Goal: Task Accomplishment & Management: Complete application form

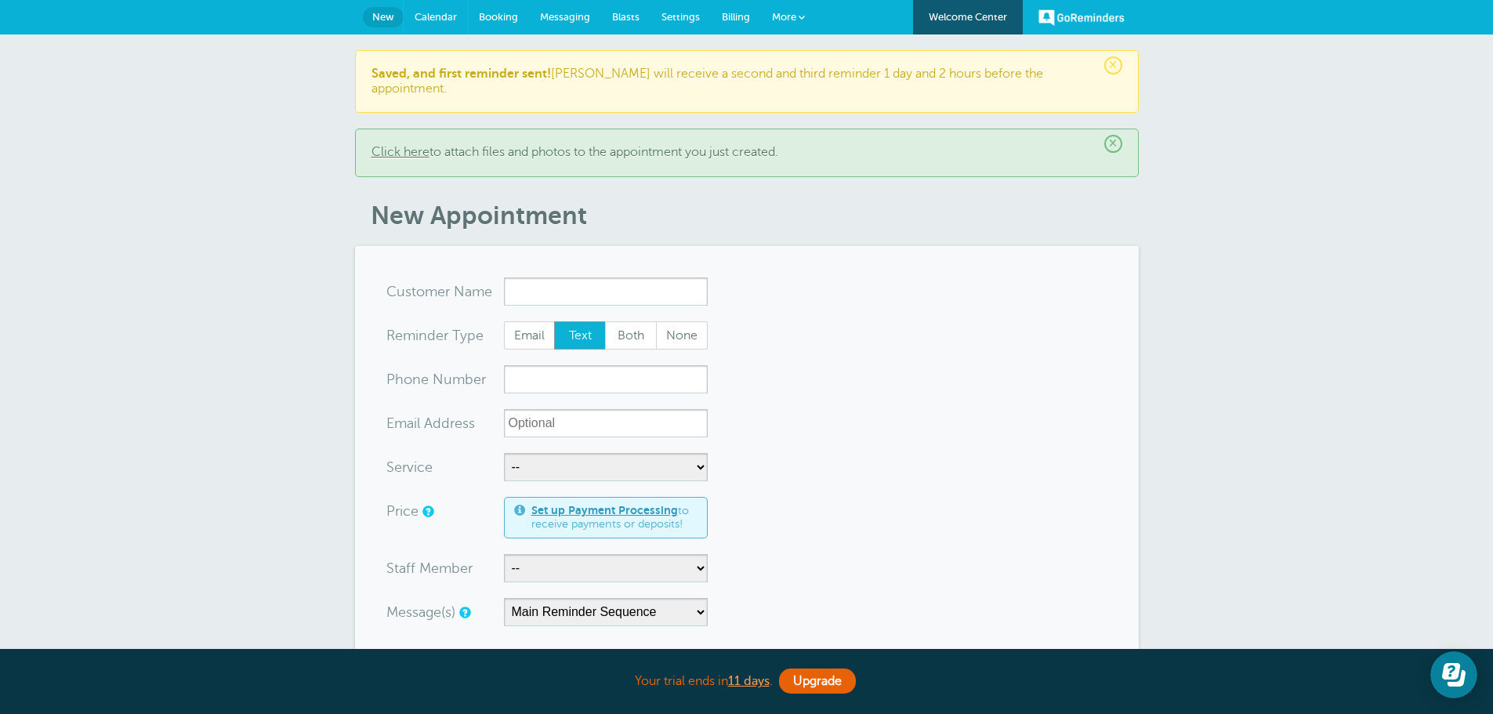
drag, startPoint x: 449, startPoint y: 16, endPoint x: 833, endPoint y: 74, distance: 387.7
click at [449, 16] on span "Calendar" at bounding box center [436, 17] width 42 height 12
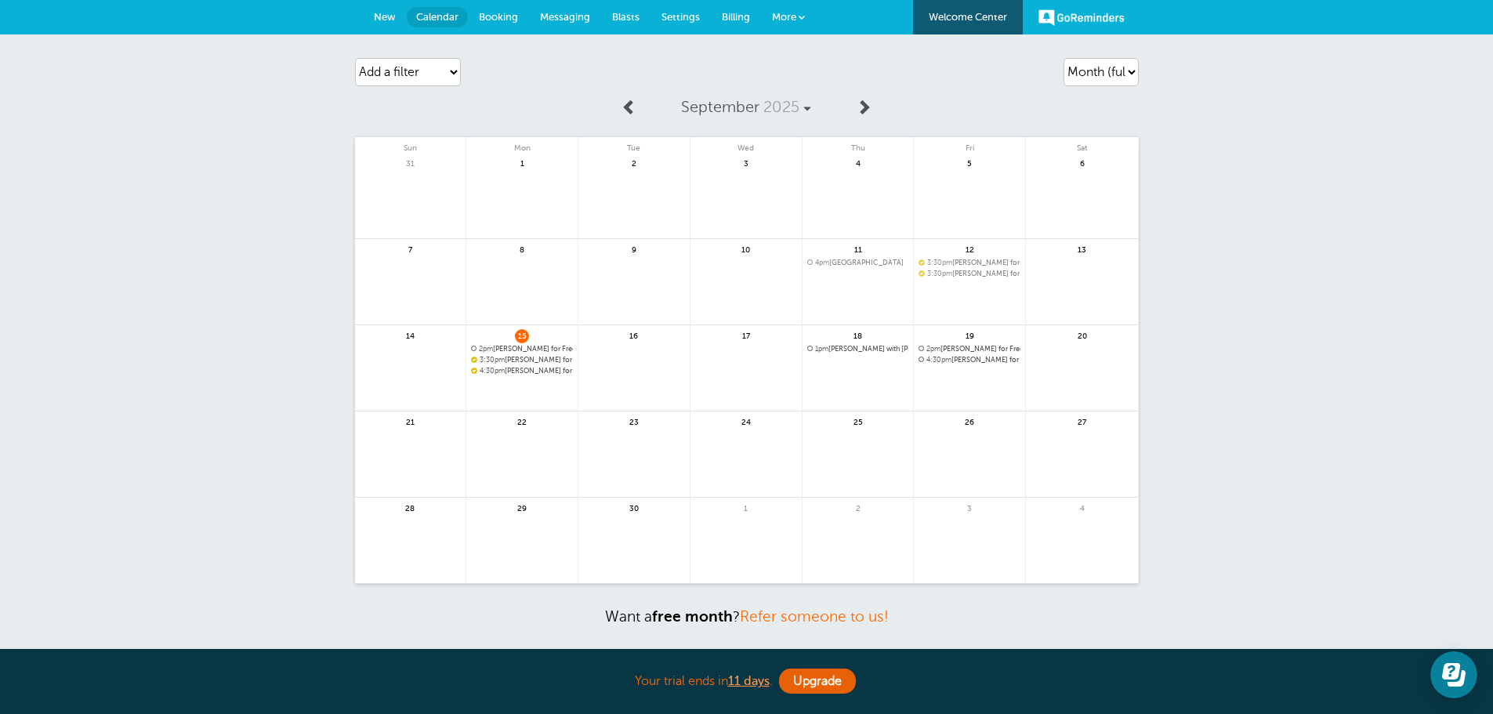
click at [390, 13] on span "New" at bounding box center [385, 17] width 22 height 12
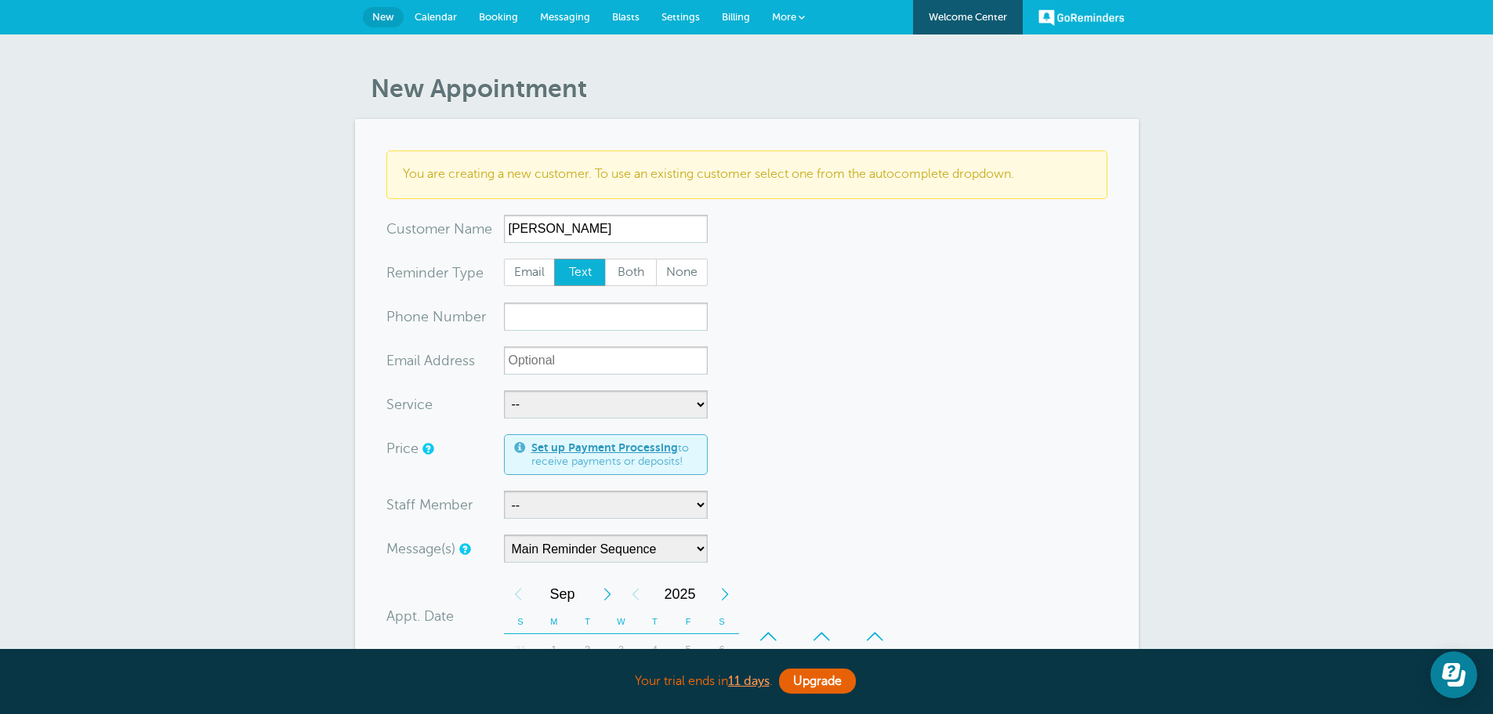
type input "Buchanan"
click at [559, 311] on input "xxx-no-autofill" at bounding box center [606, 317] width 204 height 28
type input "7702652114"
click at [569, 410] on select "-- Free Home Consultation Installation" at bounding box center [606, 404] width 204 height 28
select select "28200"
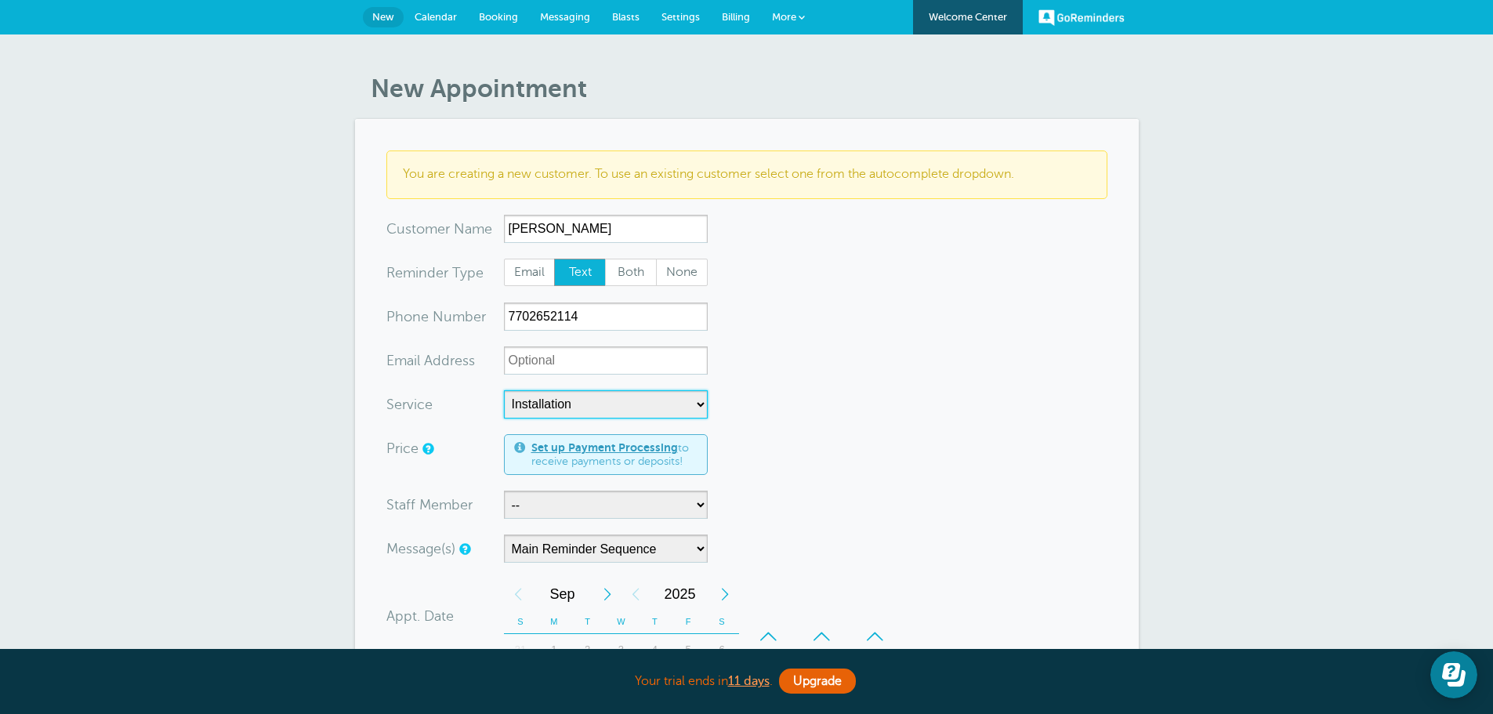
click at [504, 390] on select "-- Free Home Consultation Installation" at bounding box center [606, 404] width 204 height 28
select select "60"
click at [563, 495] on select "-- Jody Justin Manuel" at bounding box center [606, 505] width 204 height 28
select select "21555"
click at [504, 491] on select "-- Jody Justin Manuel" at bounding box center [606, 505] width 204 height 28
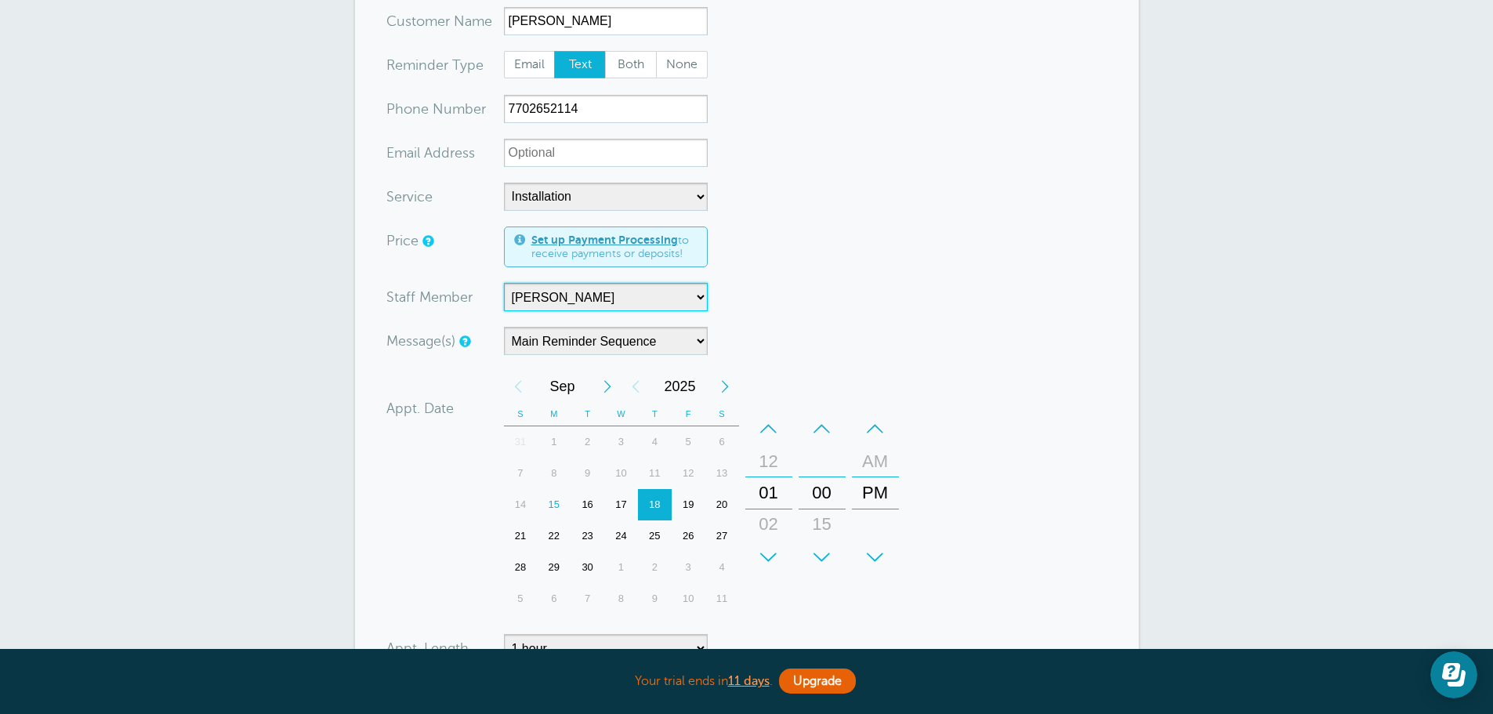
scroll to position [235, 0]
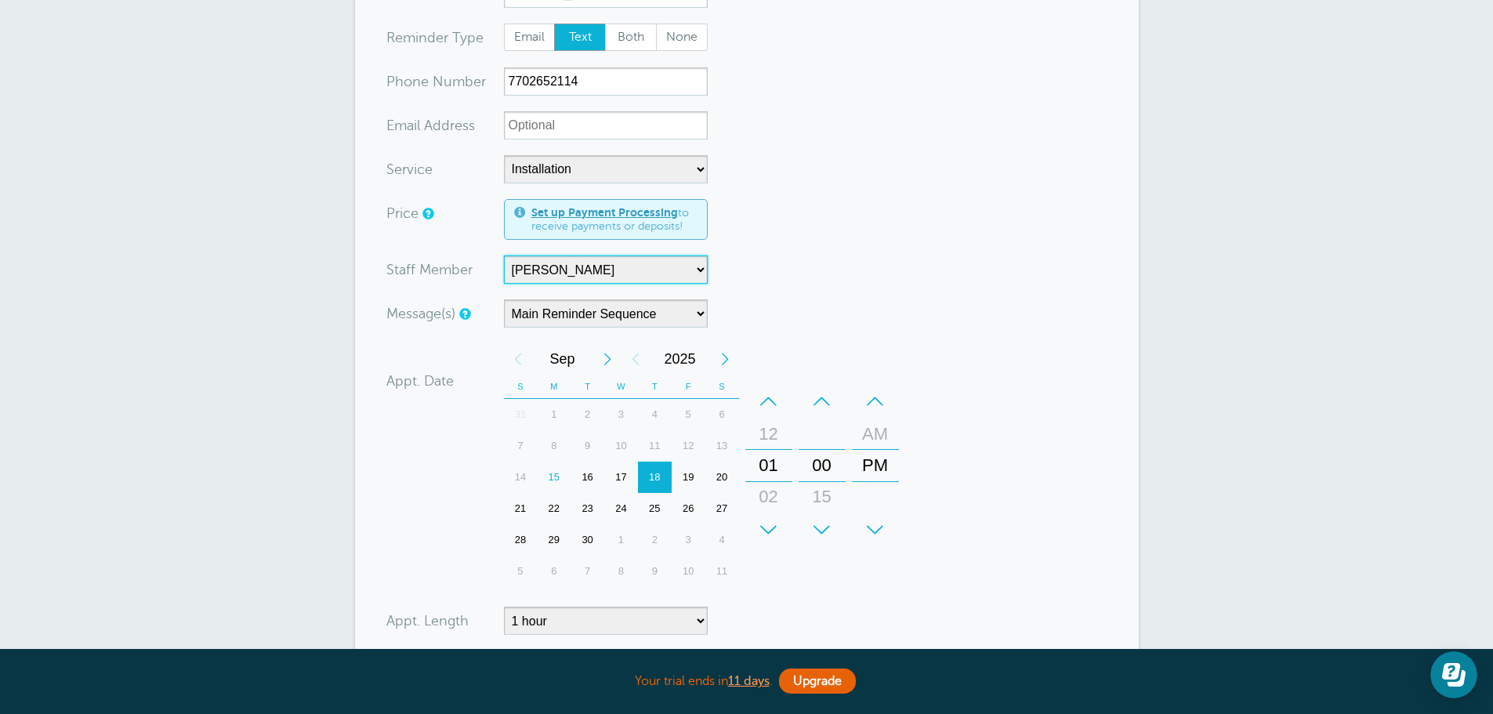
click at [582, 514] on div "23" at bounding box center [588, 508] width 34 height 31
click at [770, 402] on div "–" at bounding box center [769, 401] width 47 height 31
click at [880, 399] on div "–" at bounding box center [875, 401] width 47 height 31
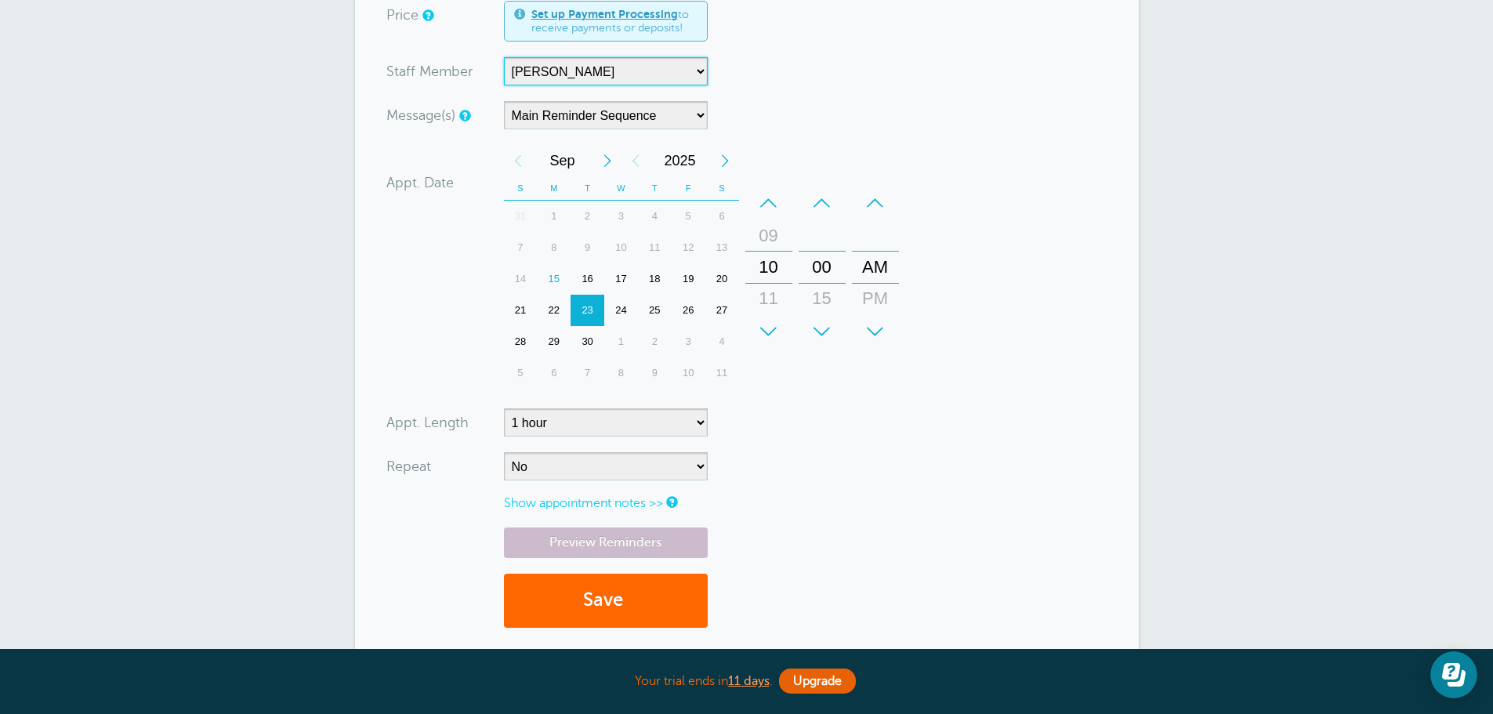
scroll to position [470, 0]
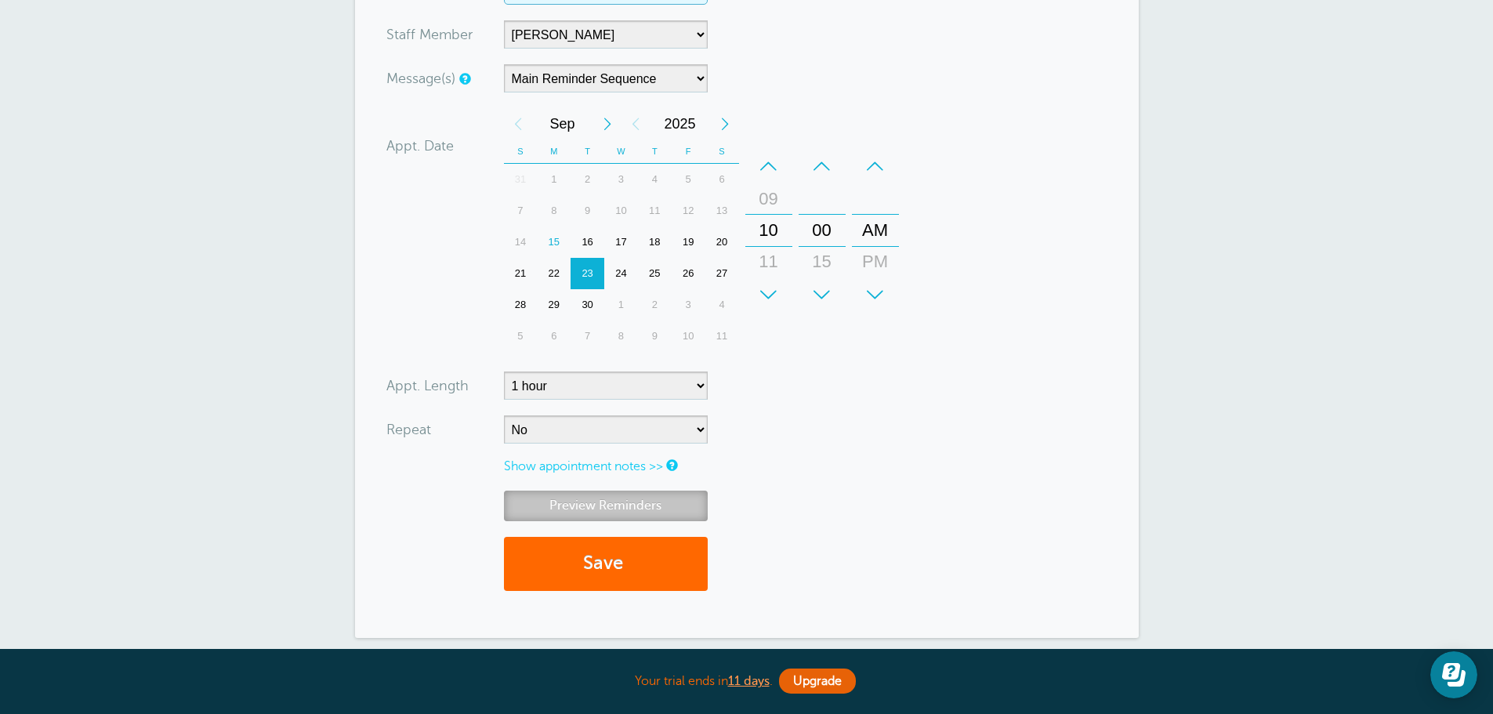
click at [680, 499] on link "Preview Reminders" at bounding box center [606, 506] width 204 height 31
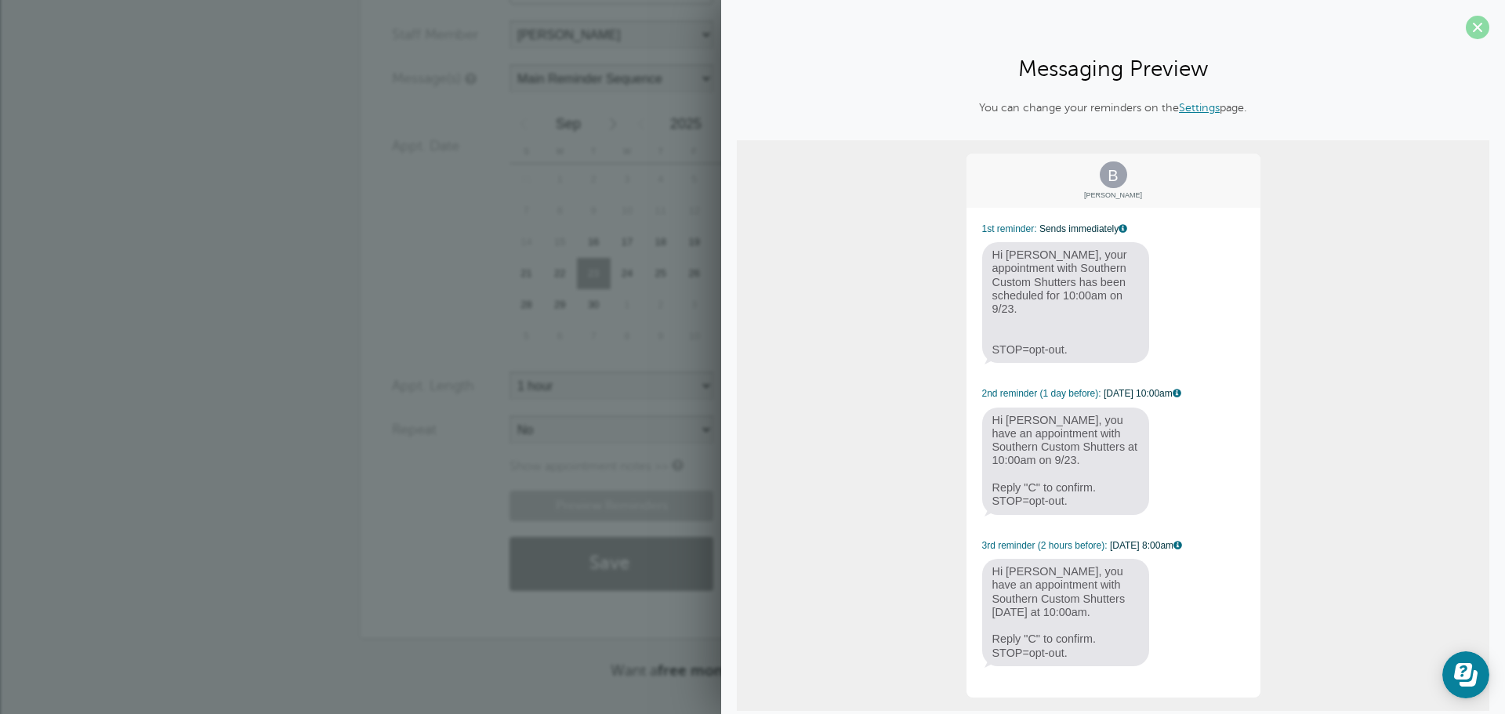
click at [1466, 31] on span at bounding box center [1478, 28] width 24 height 24
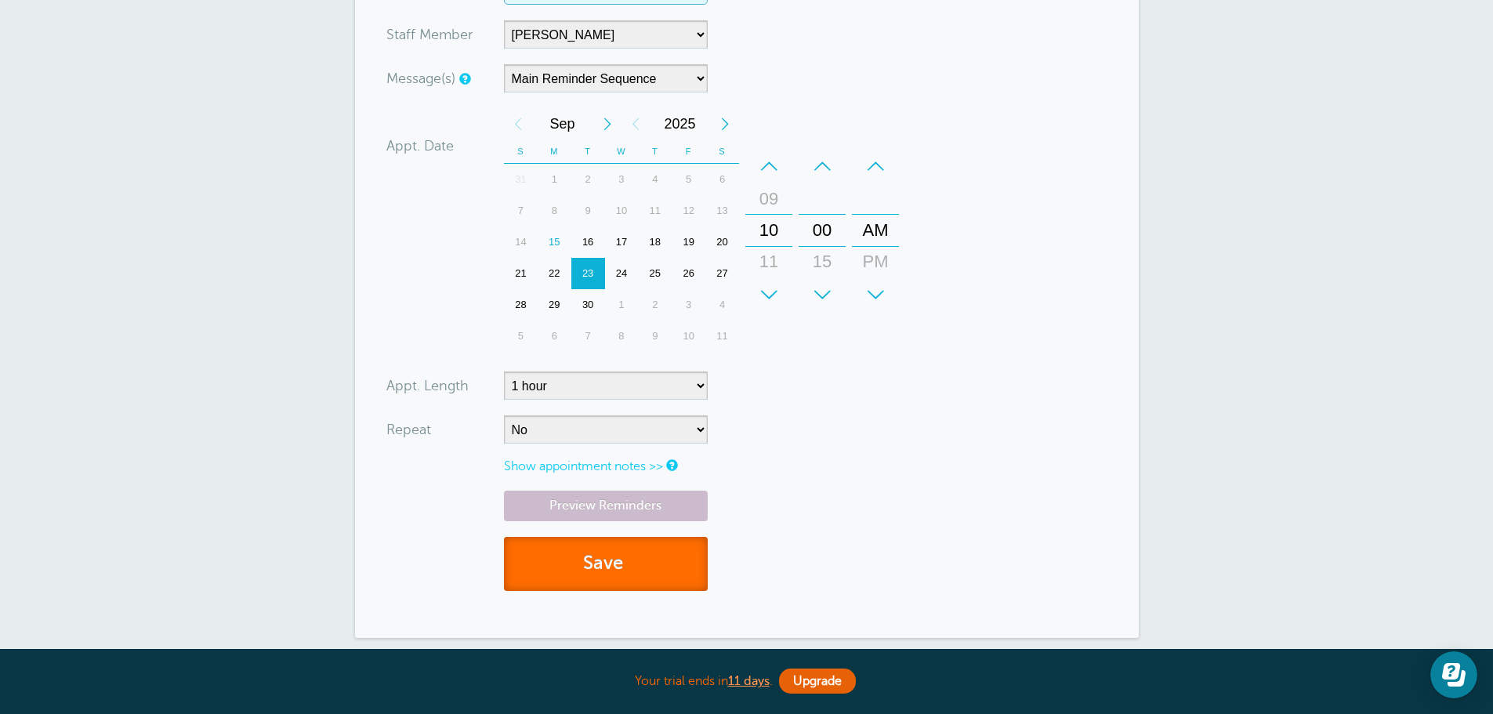
click at [571, 566] on button "Save" at bounding box center [606, 564] width 204 height 54
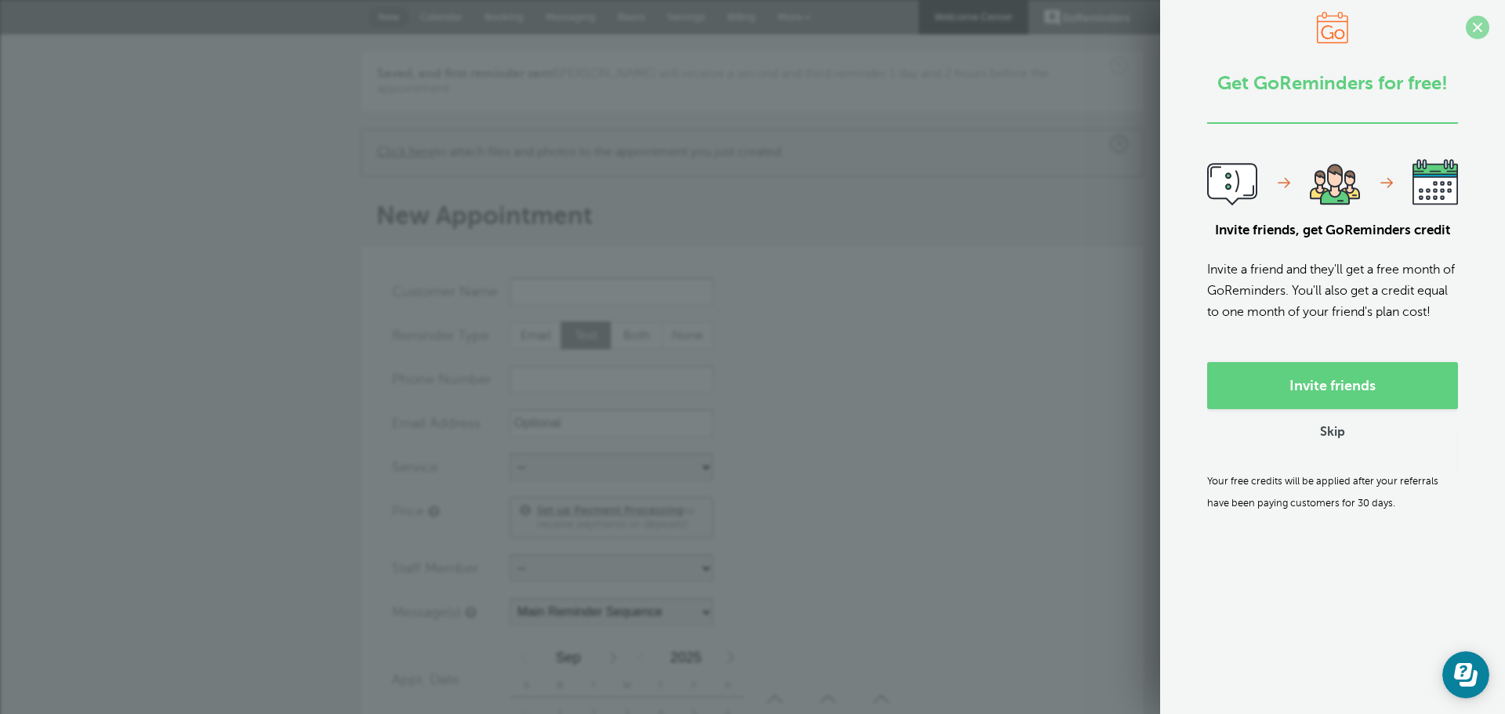
click at [1466, 24] on span at bounding box center [1478, 28] width 24 height 24
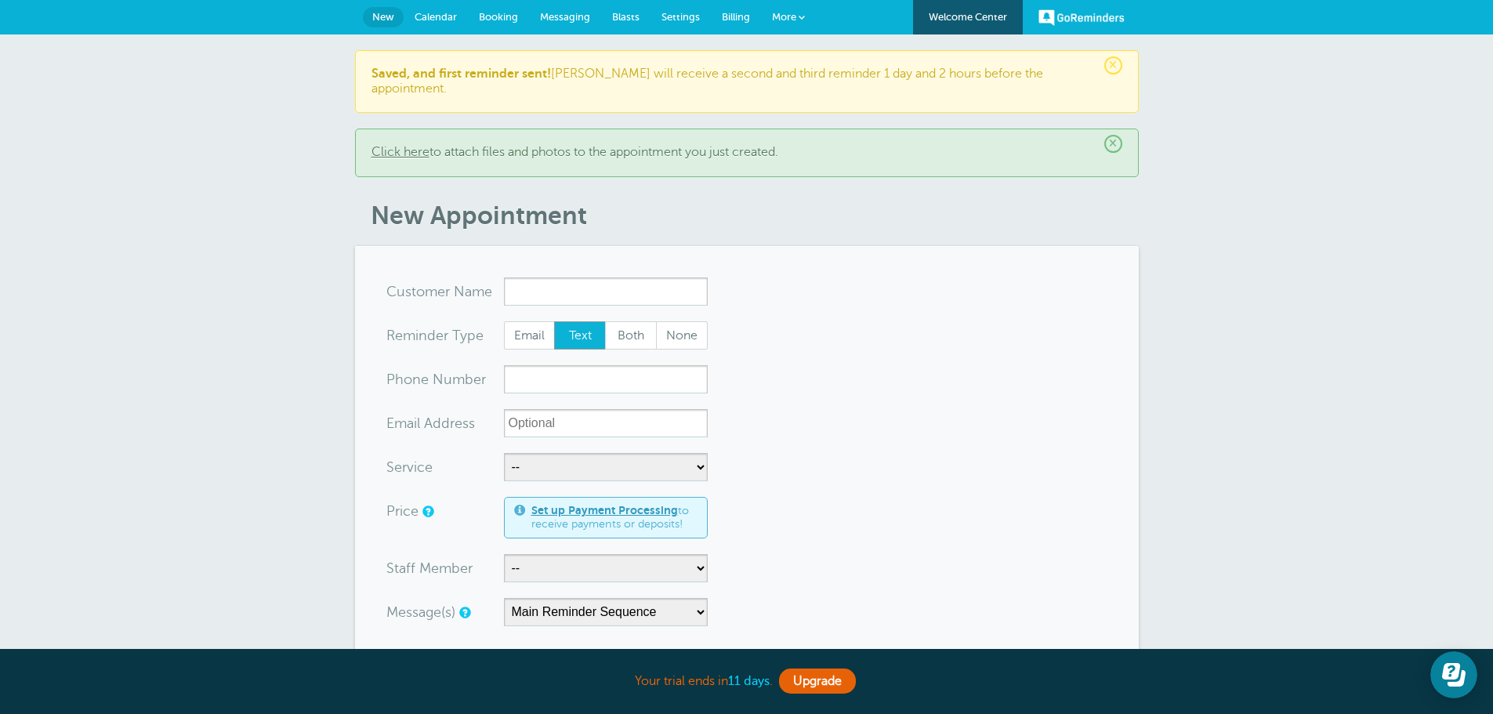
click at [741, 685] on b "11 days" at bounding box center [749, 681] width 42 height 14
